Goal: Task Accomplishment & Management: Manage account settings

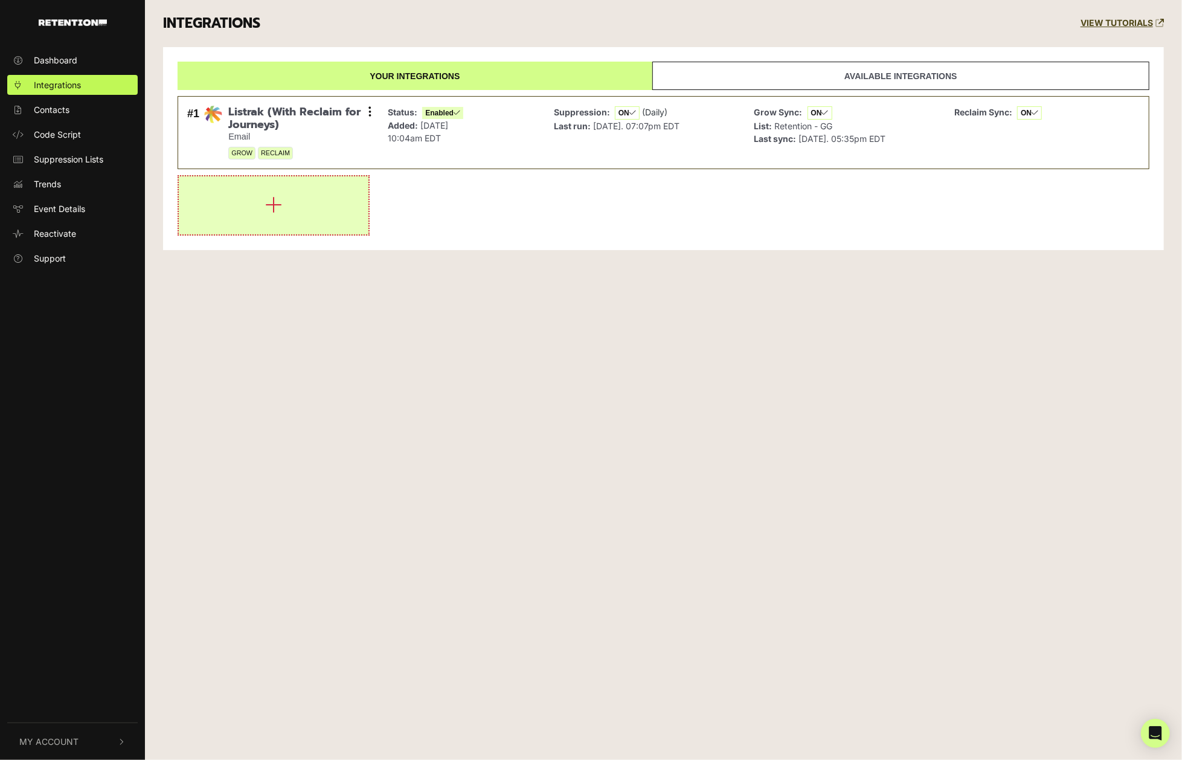
click at [283, 204] on button "button" at bounding box center [274, 205] width 190 height 58
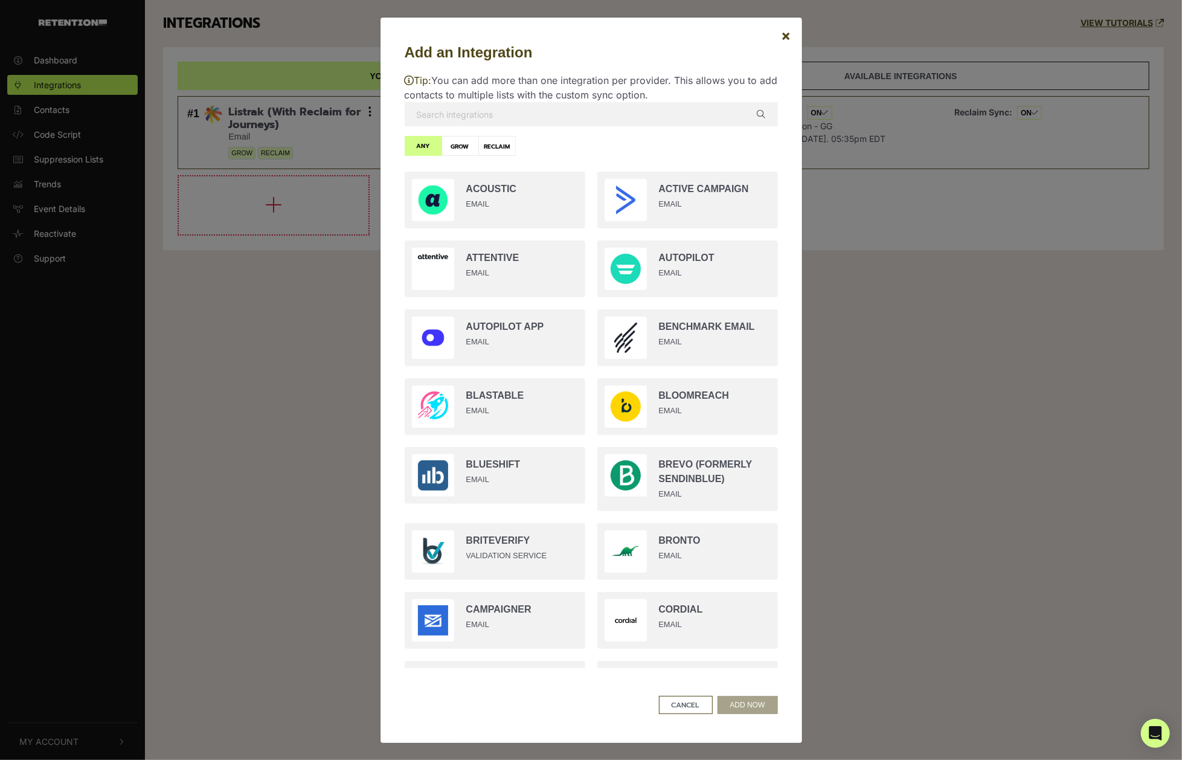
drag, startPoint x: 498, startPoint y: 111, endPoint x: 498, endPoint y: 118, distance: 7.2
click at [498, 112] on input "text" at bounding box center [591, 114] width 373 height 24
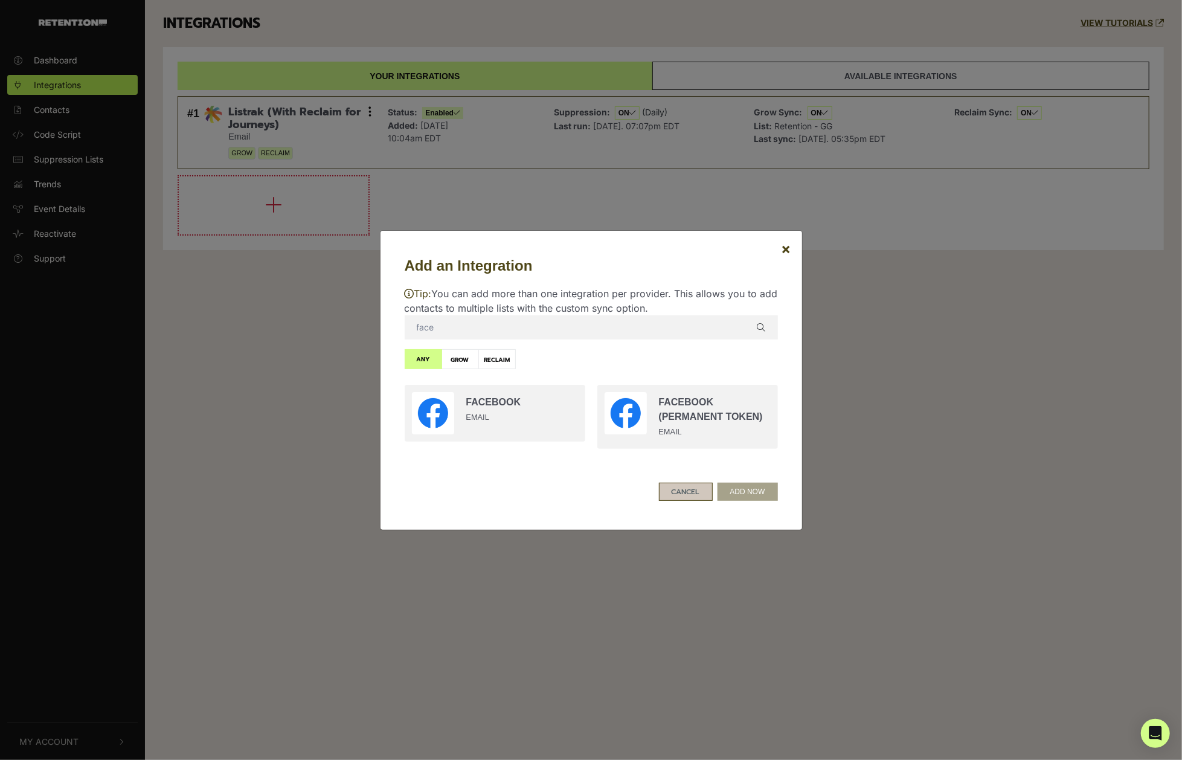
type input "face"
click at [682, 492] on button "CANCEL" at bounding box center [686, 492] width 54 height 18
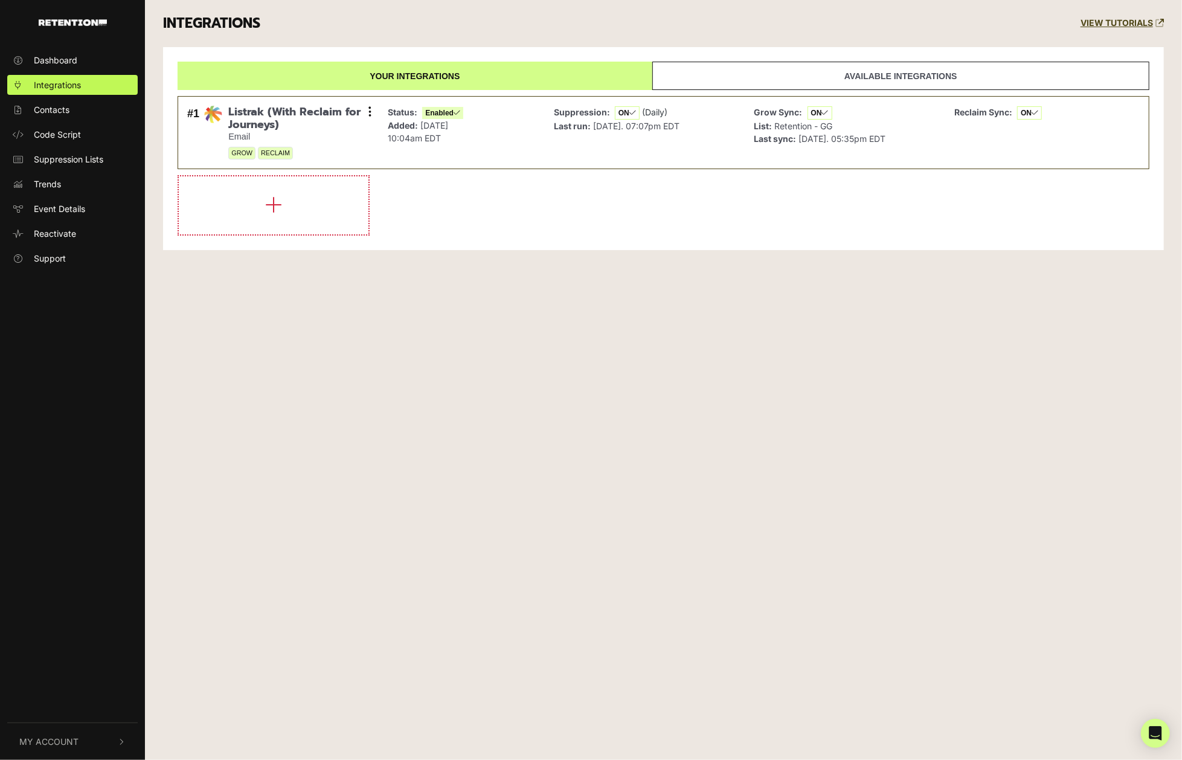
click at [126, 742] on button "My Account" at bounding box center [72, 741] width 130 height 37
click at [65, 614] on span "Account Details" at bounding box center [65, 612] width 62 height 13
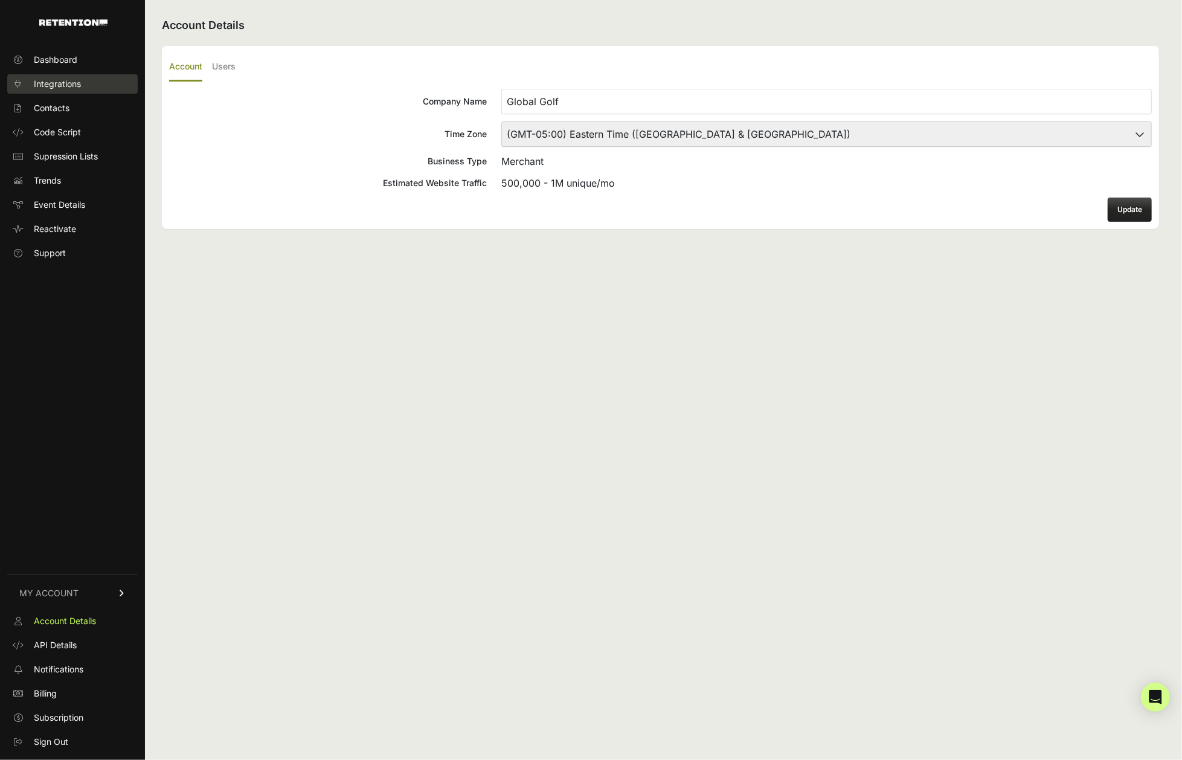
click at [75, 80] on span "Integrations" at bounding box center [57, 84] width 47 height 12
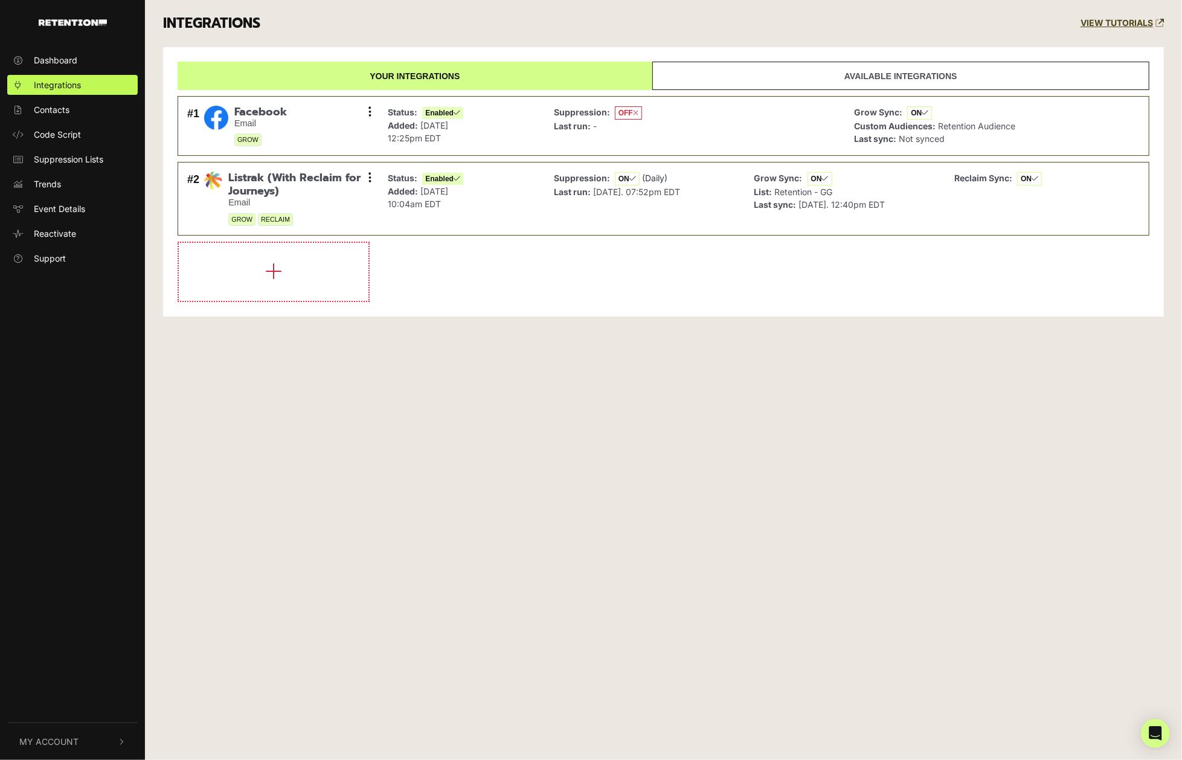
click at [56, 745] on span "My Account" at bounding box center [48, 741] width 59 height 13
click at [64, 614] on span "Account Details" at bounding box center [65, 612] width 62 height 13
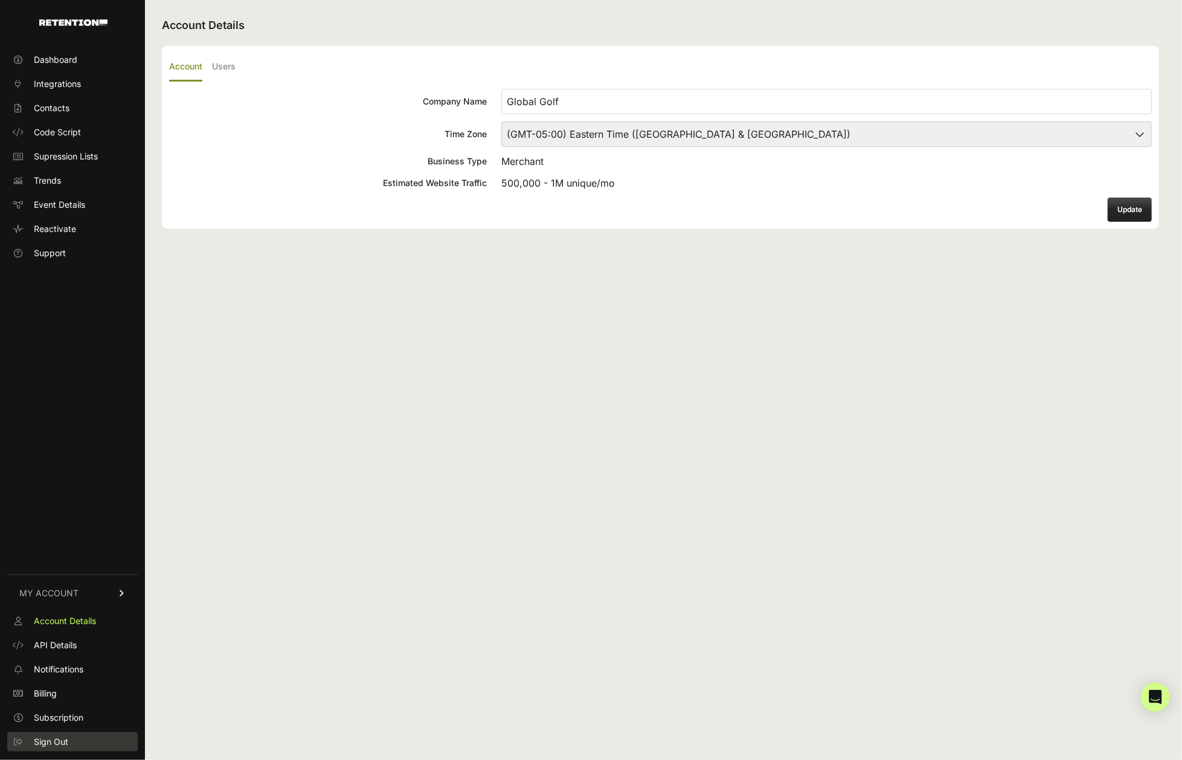
click at [50, 742] on span "Sign Out" at bounding box center [51, 742] width 34 height 12
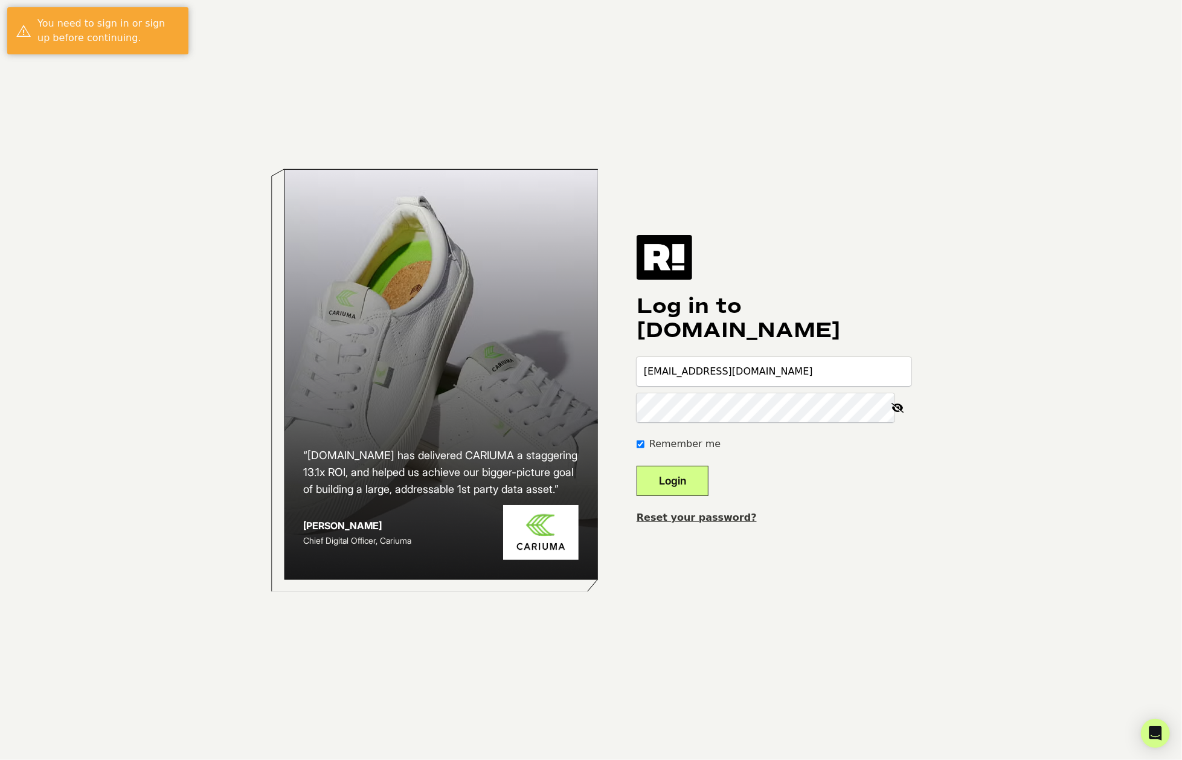
click at [737, 375] on input "[EMAIL_ADDRESS][DOMAIN_NAME]" at bounding box center [774, 371] width 275 height 29
type input "slamoure+fairway@wgs.com"
click at [684, 480] on button "Login" at bounding box center [673, 481] width 72 height 30
